Goal: Task Accomplishment & Management: Use online tool/utility

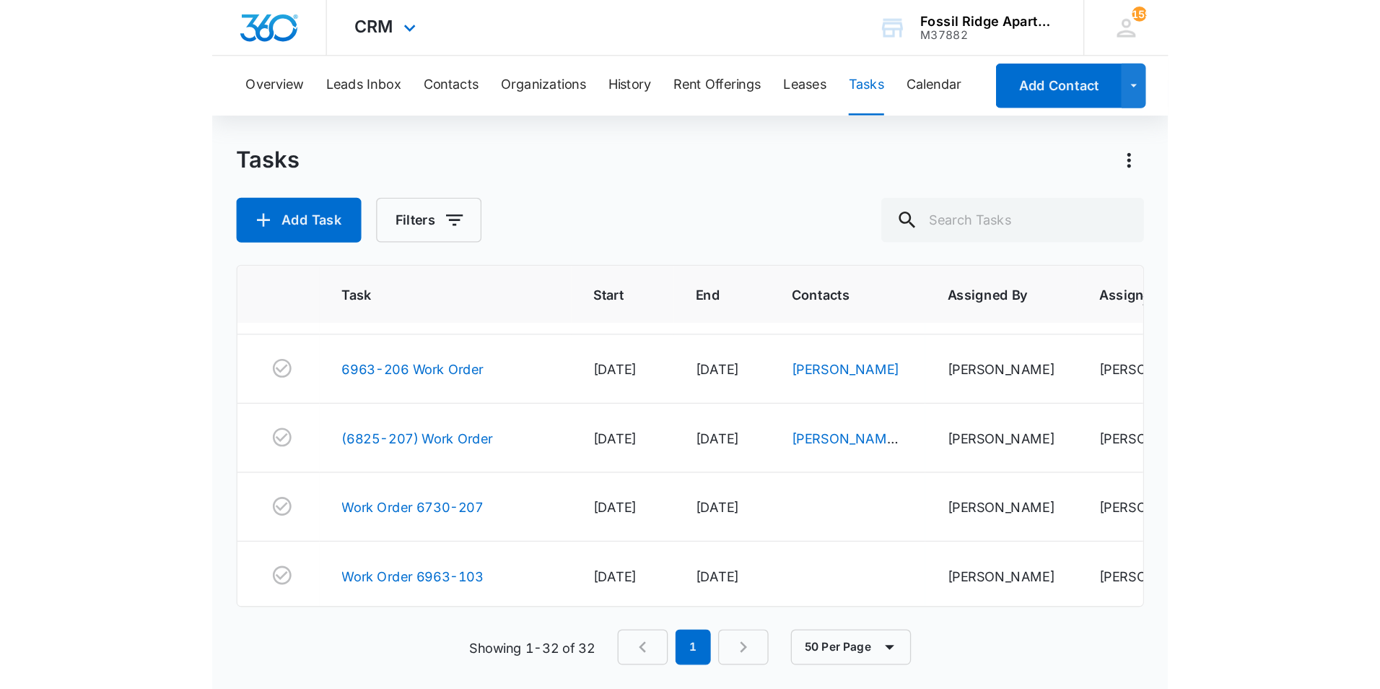
scroll to position [1335, 0]
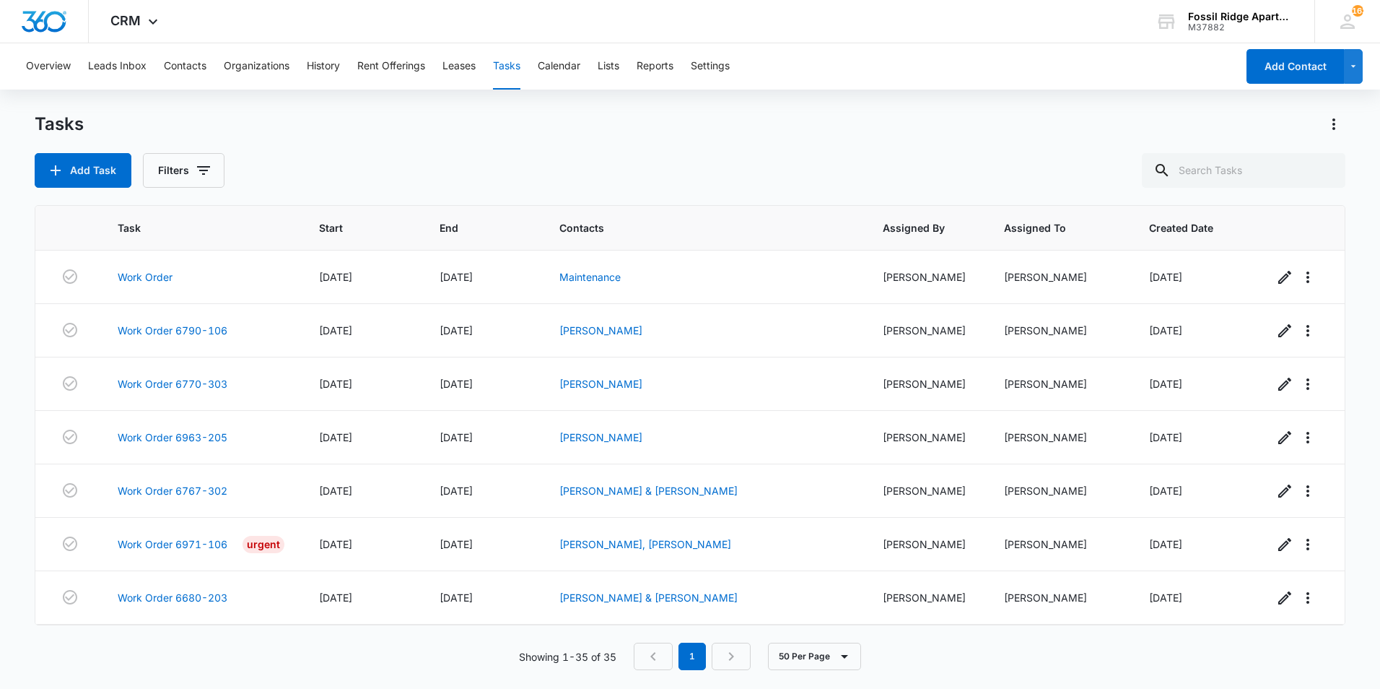
drag, startPoint x: 691, startPoint y: 674, endPoint x: 553, endPoint y: 139, distance: 552.5
click at [553, 139] on div "Tasks Add Task Filters" at bounding box center [690, 150] width 1311 height 75
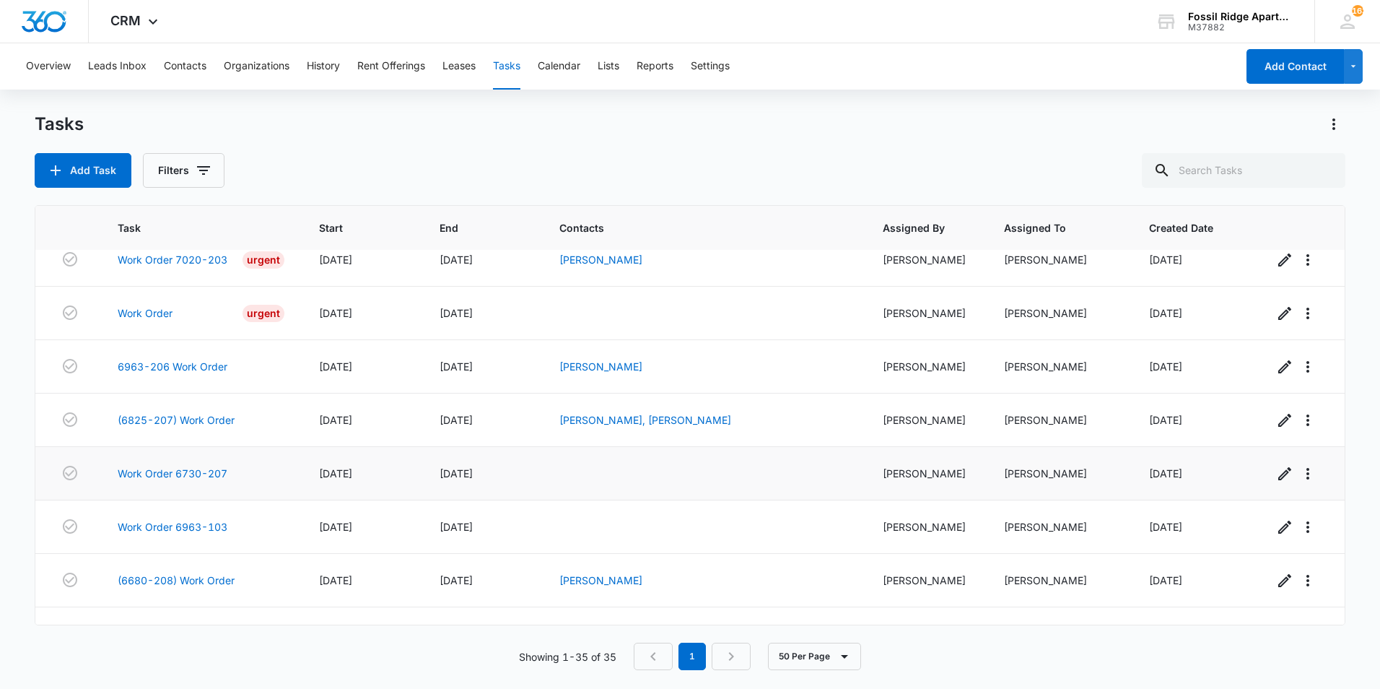
scroll to position [1495, 0]
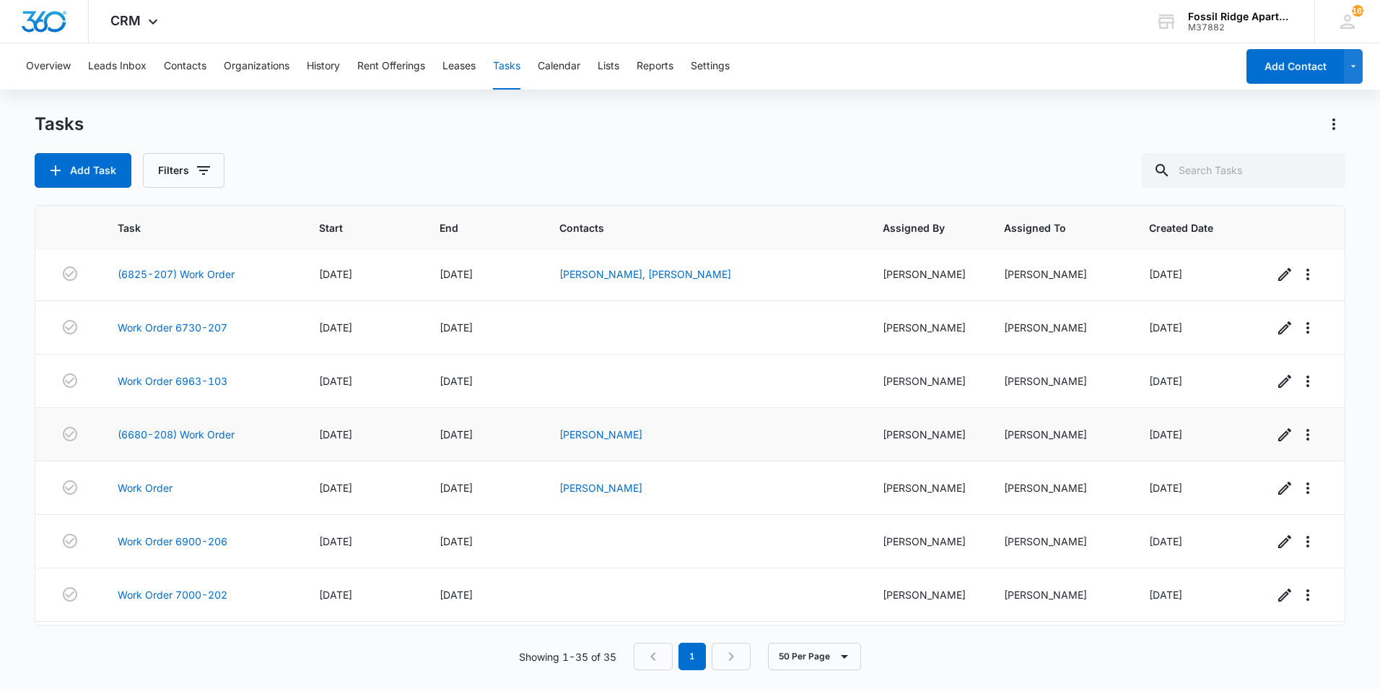
scroll to position [1495, 0]
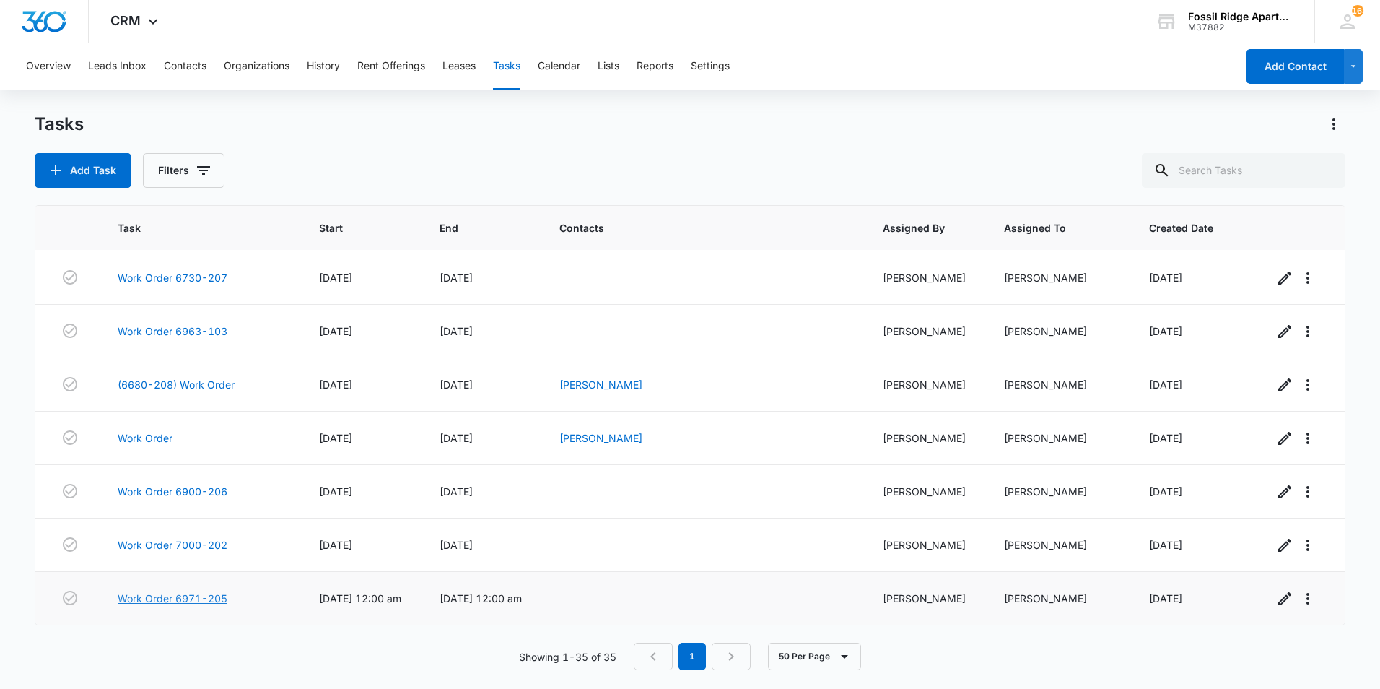
click at [165, 601] on link "Work Order 6971-205" at bounding box center [173, 598] width 110 height 15
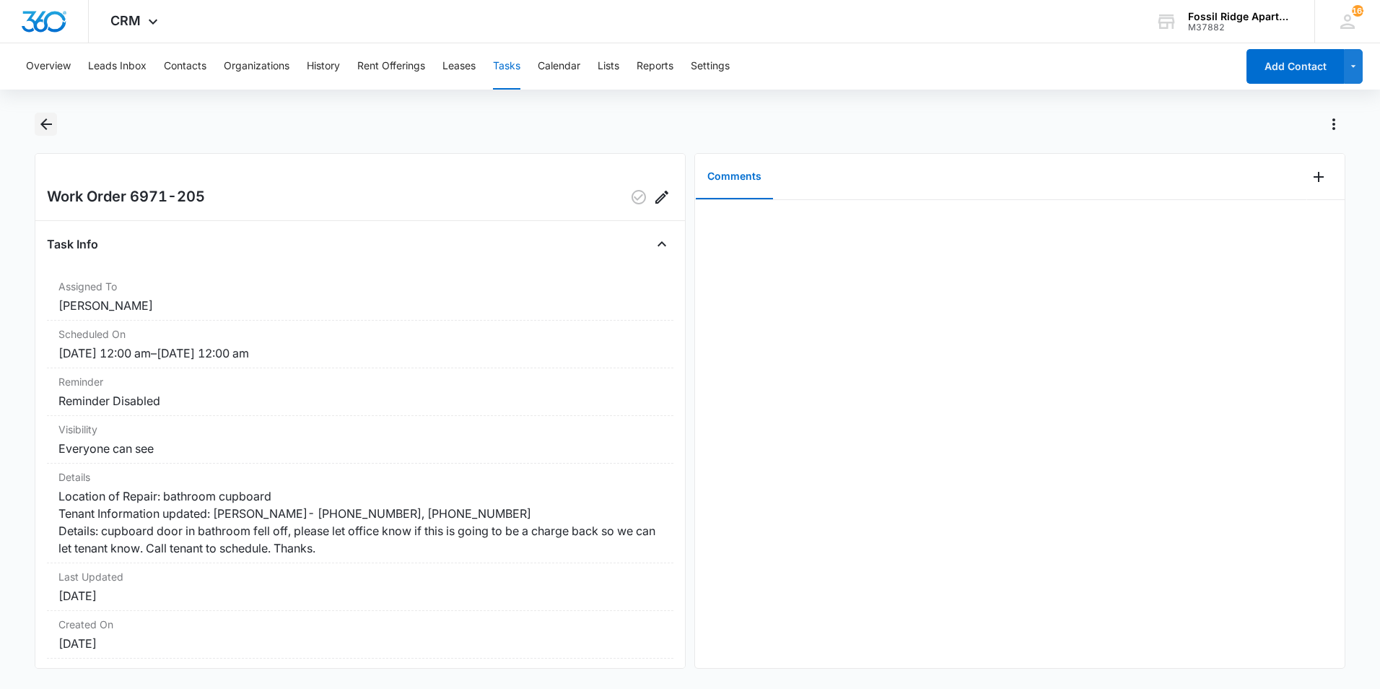
click at [41, 127] on icon "Back" at bounding box center [46, 124] width 17 height 17
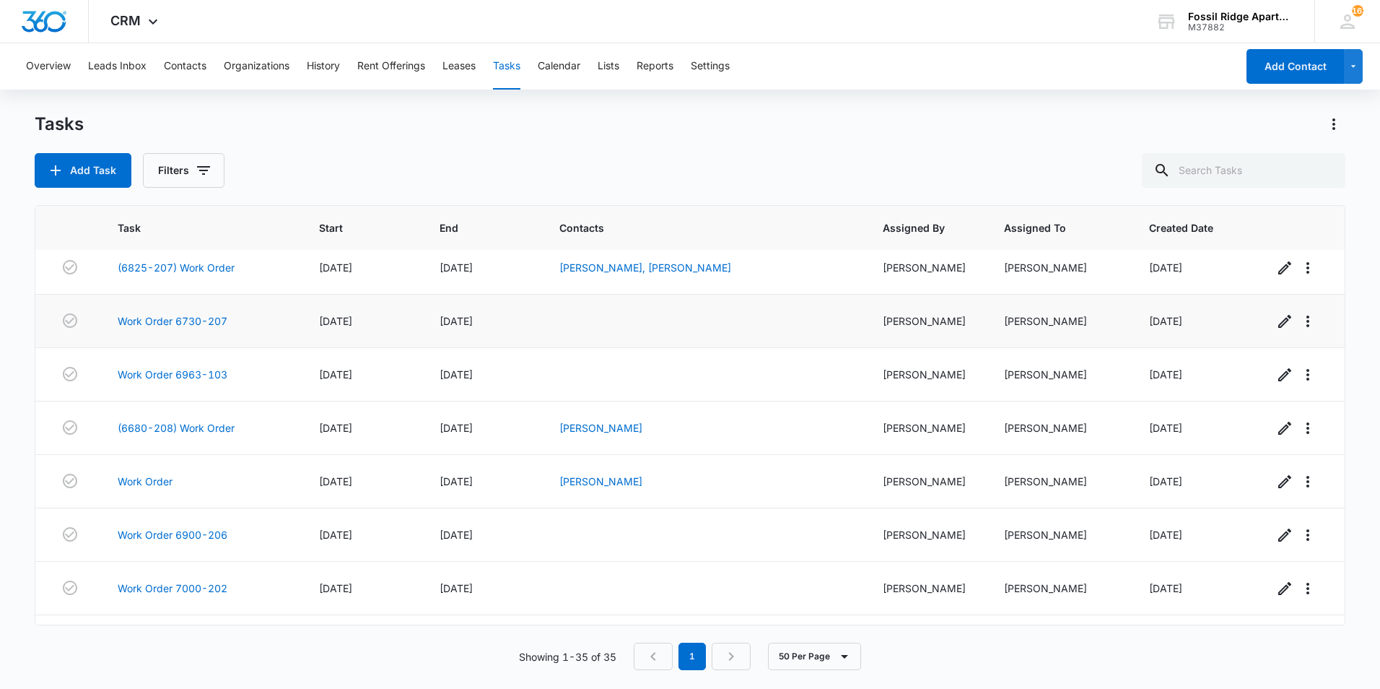
scroll to position [1495, 0]
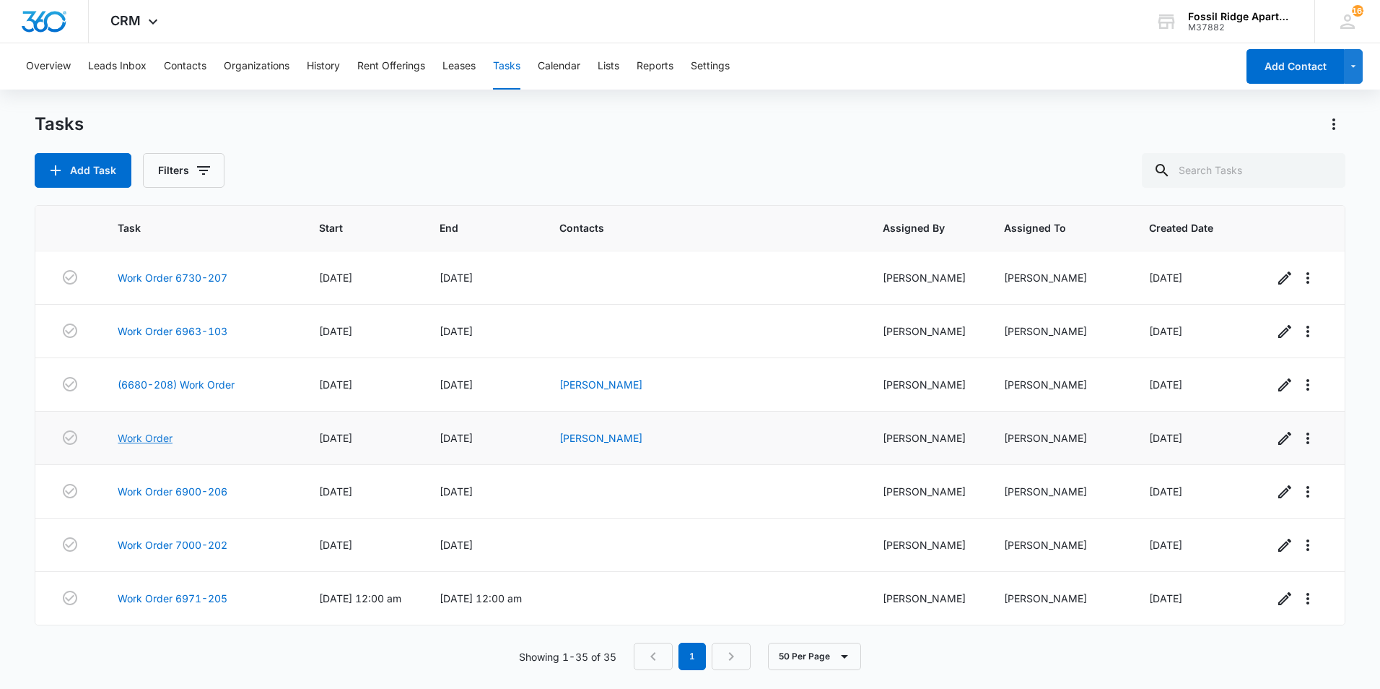
click at [139, 434] on link "Work Order" at bounding box center [145, 437] width 55 height 15
